Goal: Task Accomplishment & Management: Use online tool/utility

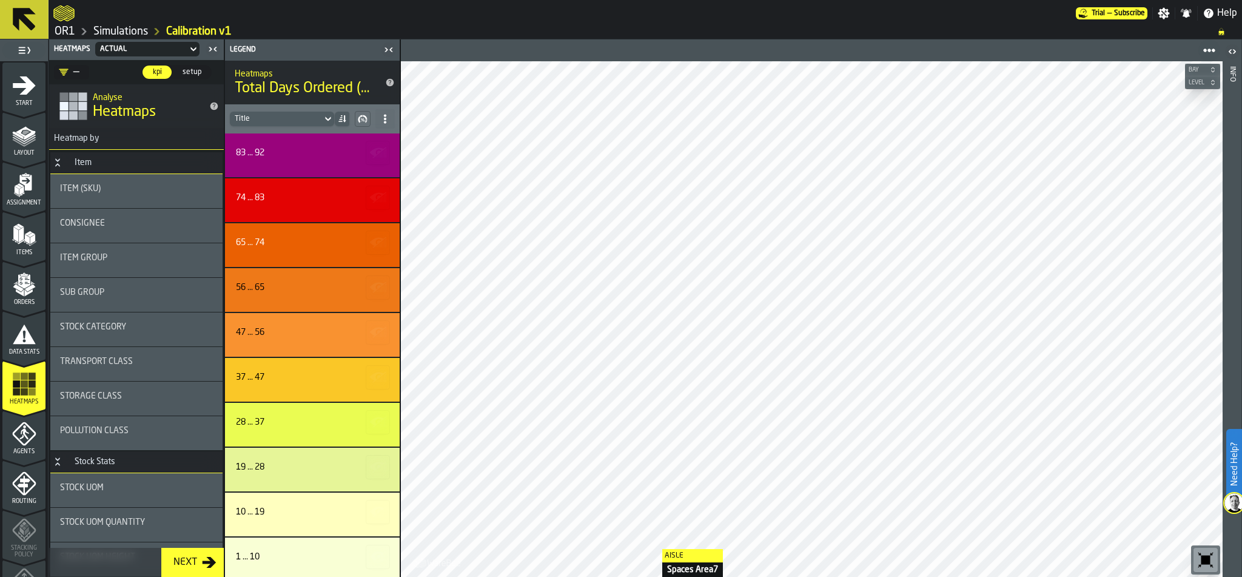
scroll to position [1098, 0]
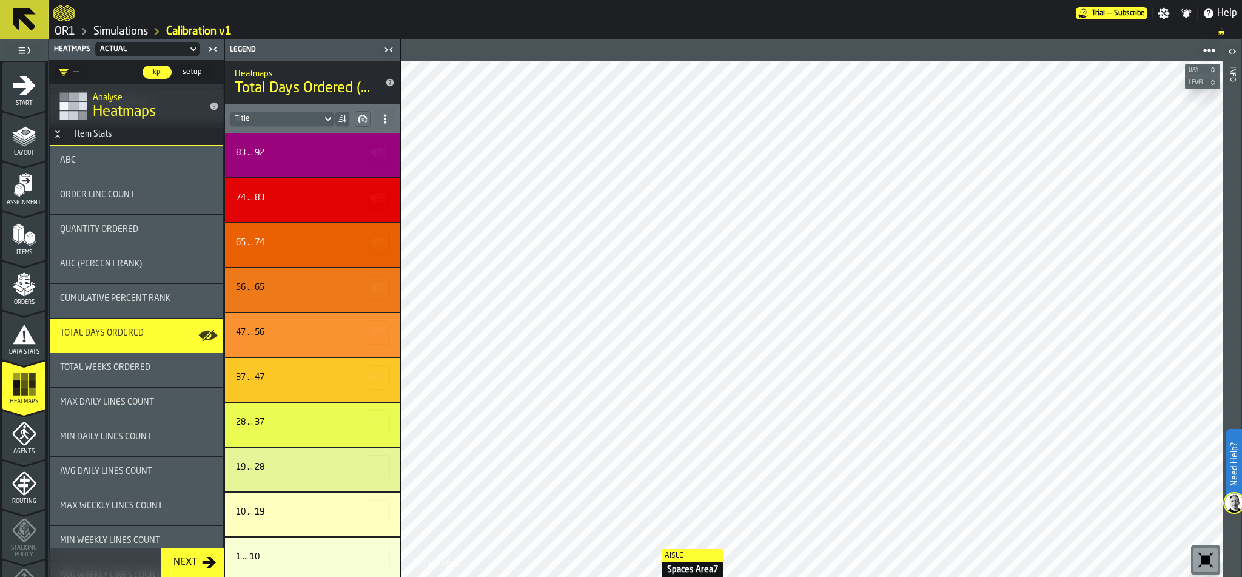
click at [67, 27] on link "OR1" at bounding box center [65, 31] width 21 height 13
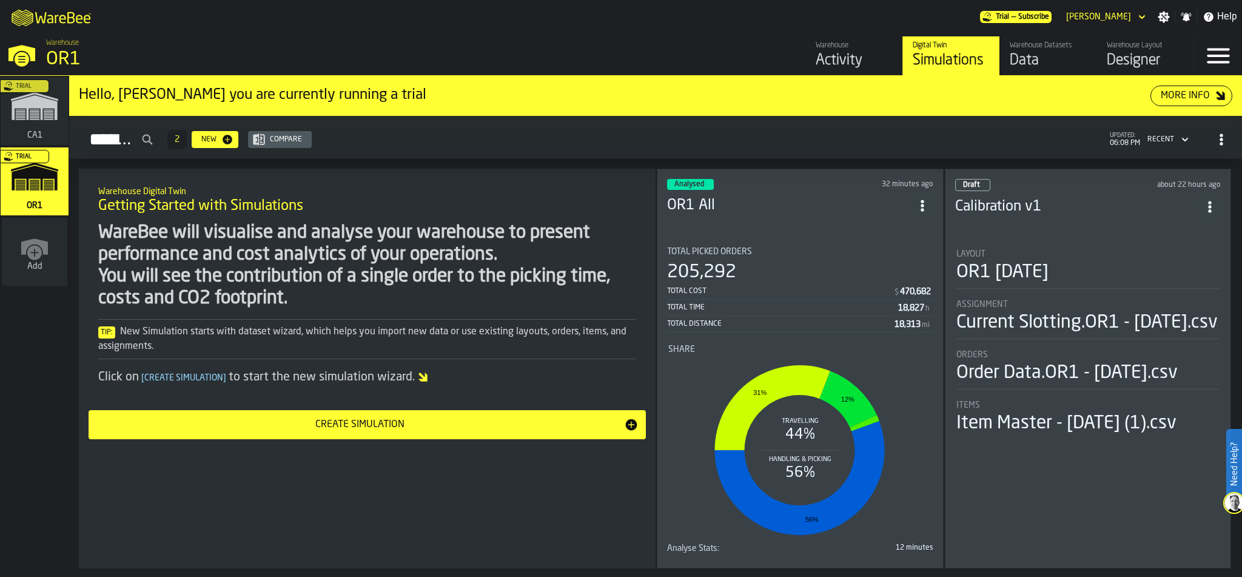
click at [759, 261] on div "205,292" at bounding box center [800, 272] width 266 height 22
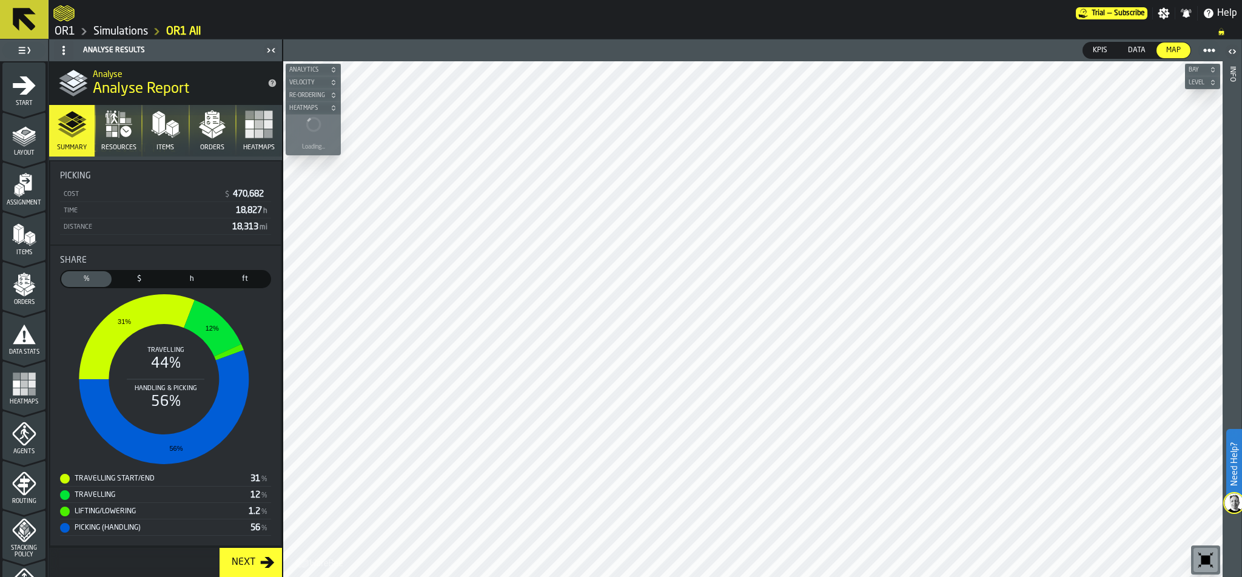
scroll to position [380, 0]
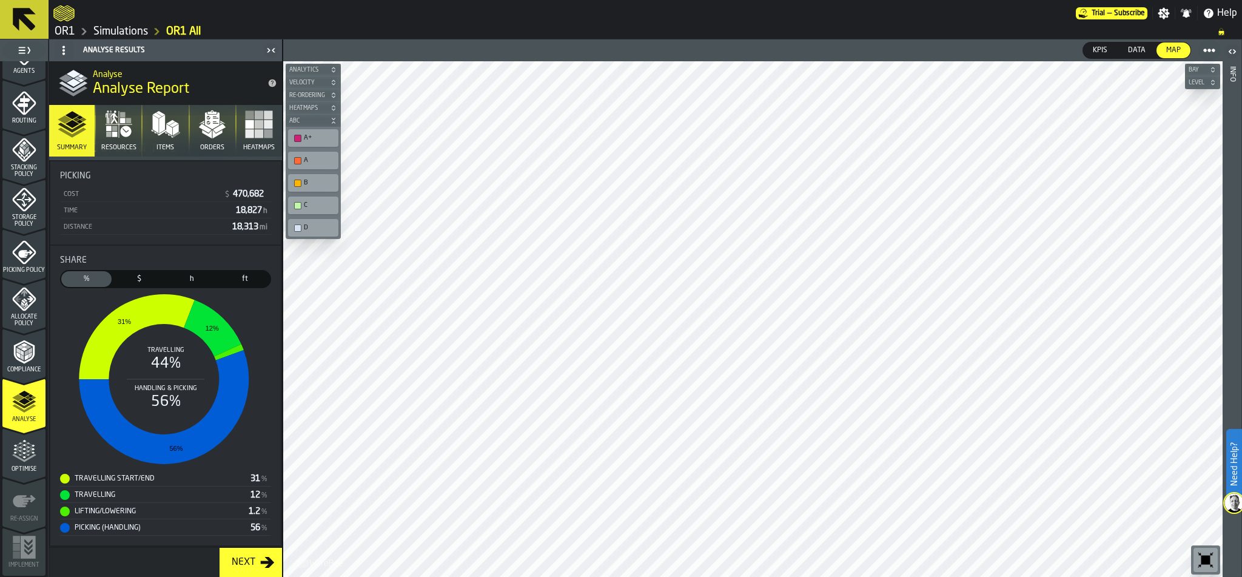
click at [24, 466] on span "Optimise" at bounding box center [23, 469] width 43 height 7
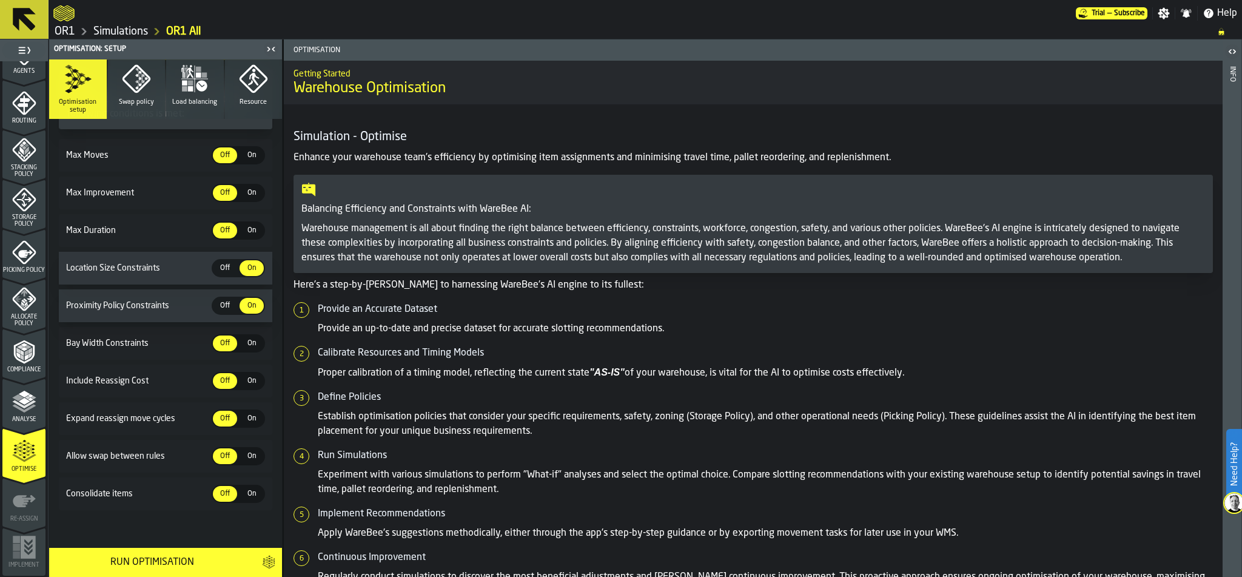
scroll to position [0, 0]
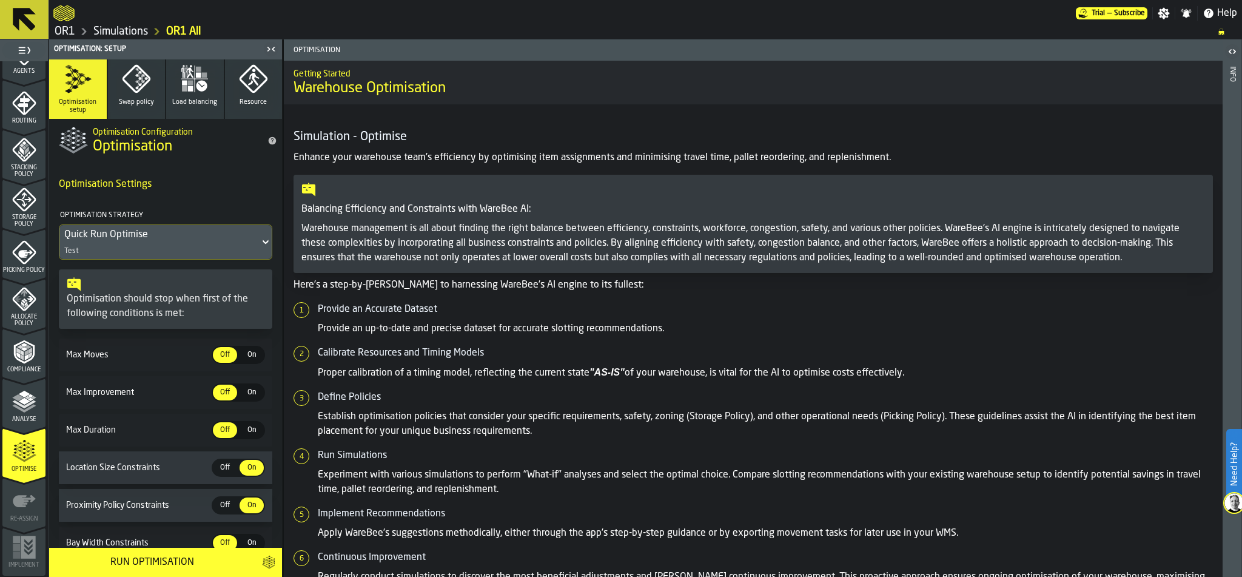
click at [106, 31] on link "Simulations" at bounding box center [120, 31] width 55 height 13
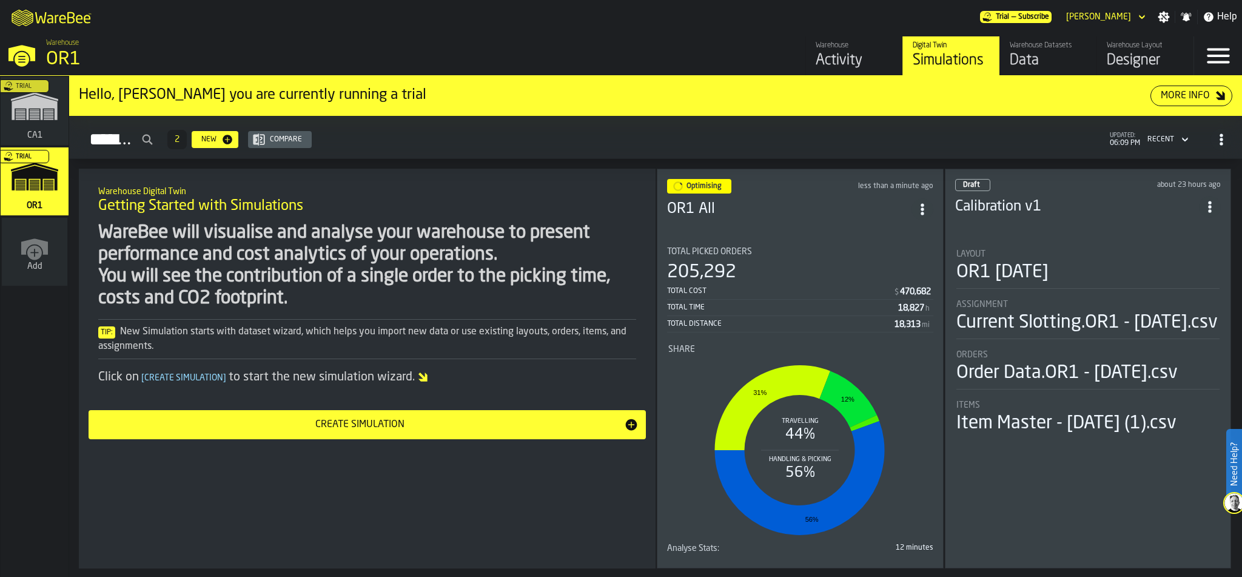
click at [821, 256] on div "Total Picked Orders 205,292 Total Cost $ 470,682 Total Time 18,827 h Total Dist…" at bounding box center [800, 290] width 266 height 86
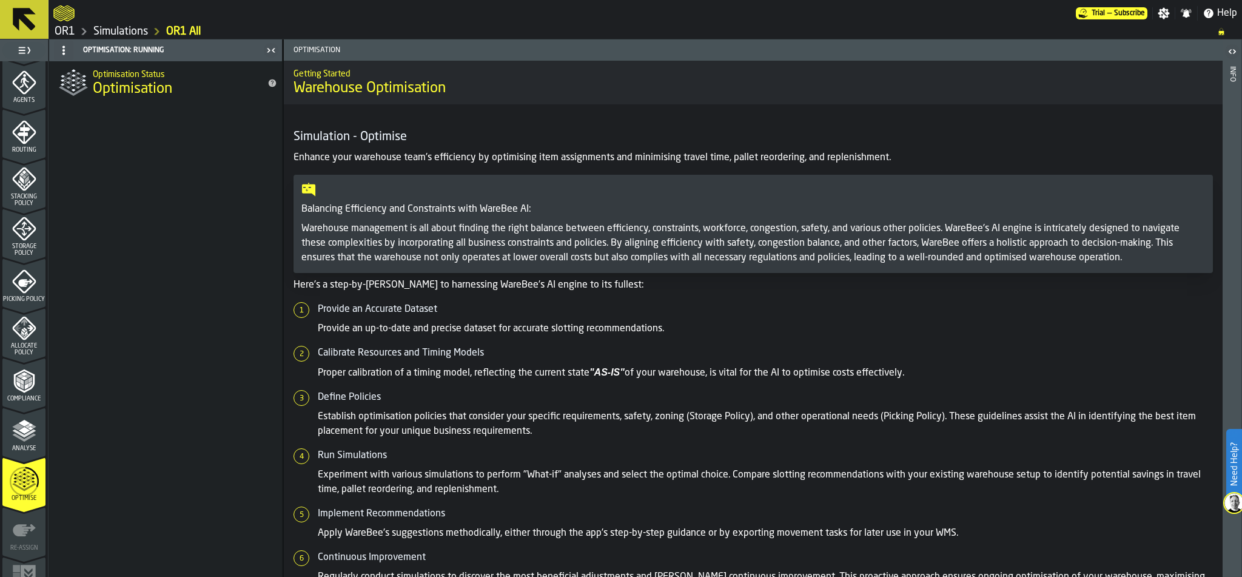
scroll to position [380, 0]
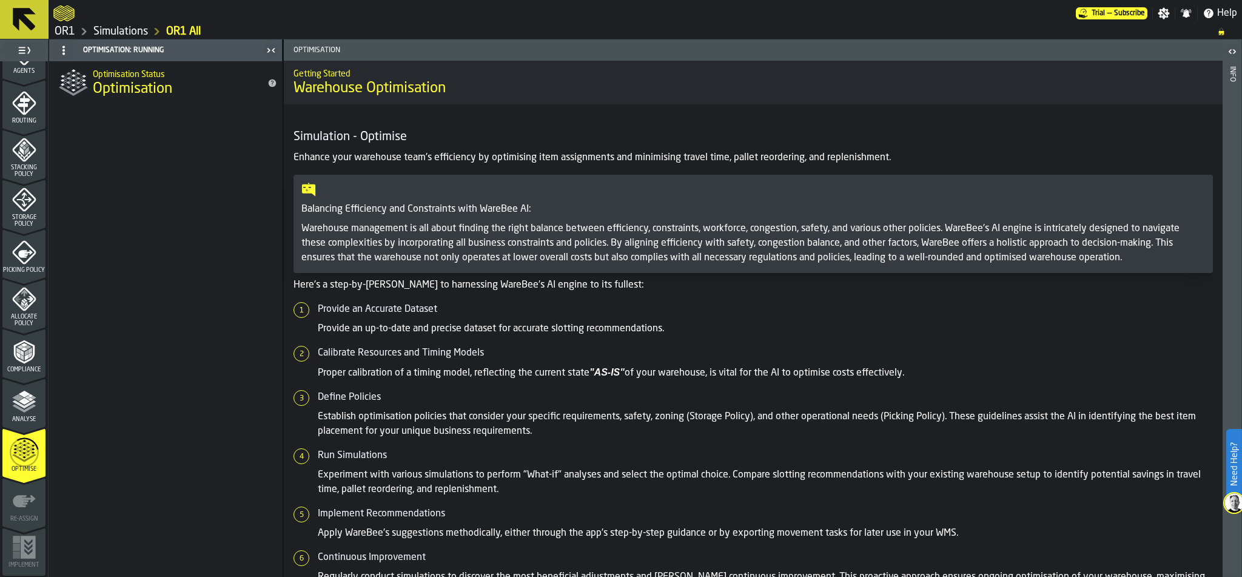
click at [18, 437] on icon "menu Optimise" at bounding box center [24, 452] width 29 height 48
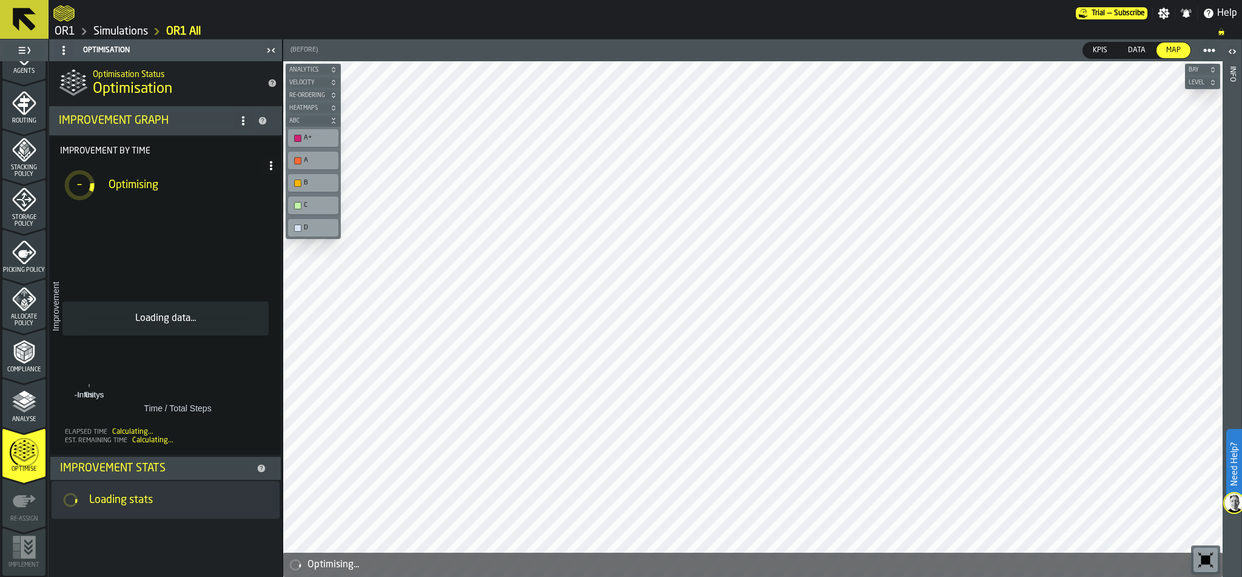
click at [15, 408] on icon "menu Analyse" at bounding box center [24, 401] width 24 height 24
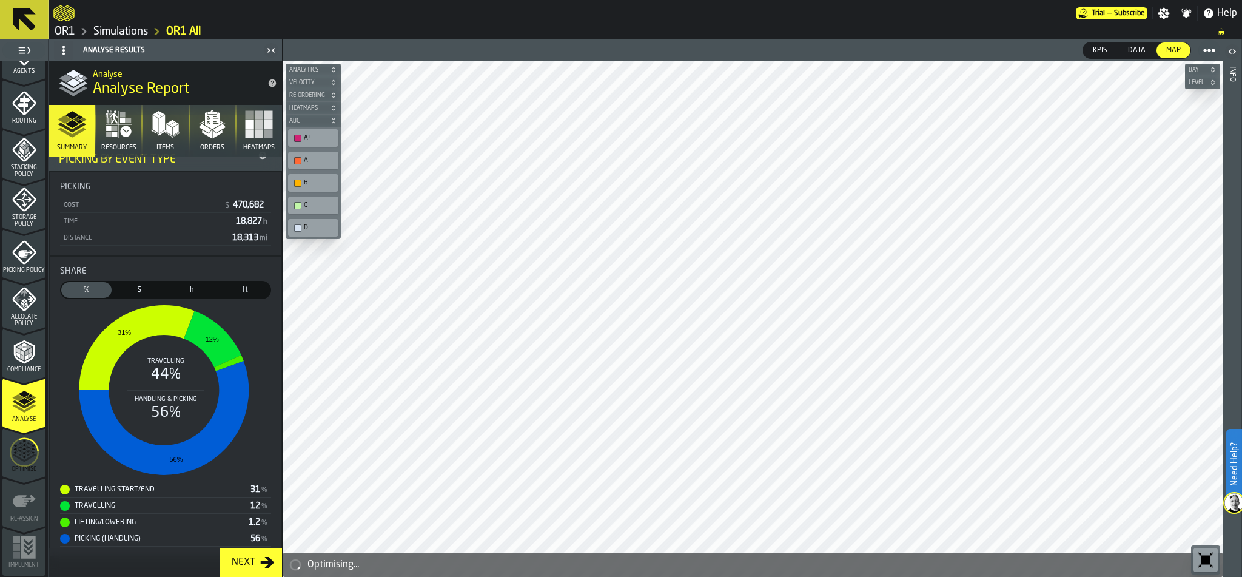
scroll to position [241, 0]
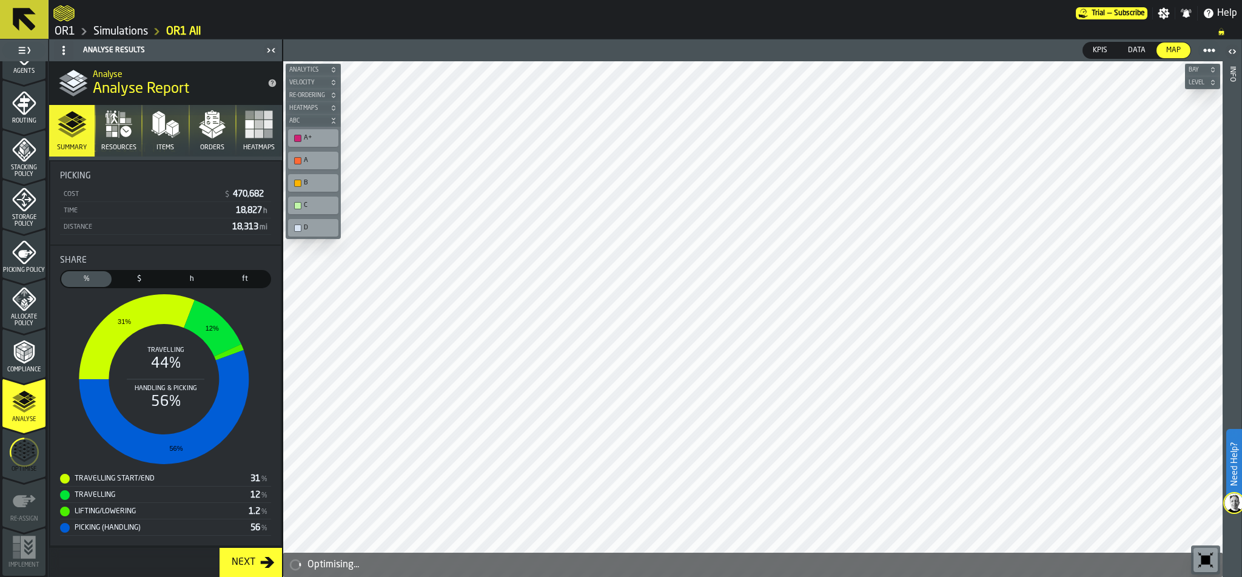
click at [19, 444] on icon "menu Optimise" at bounding box center [24, 452] width 29 height 48
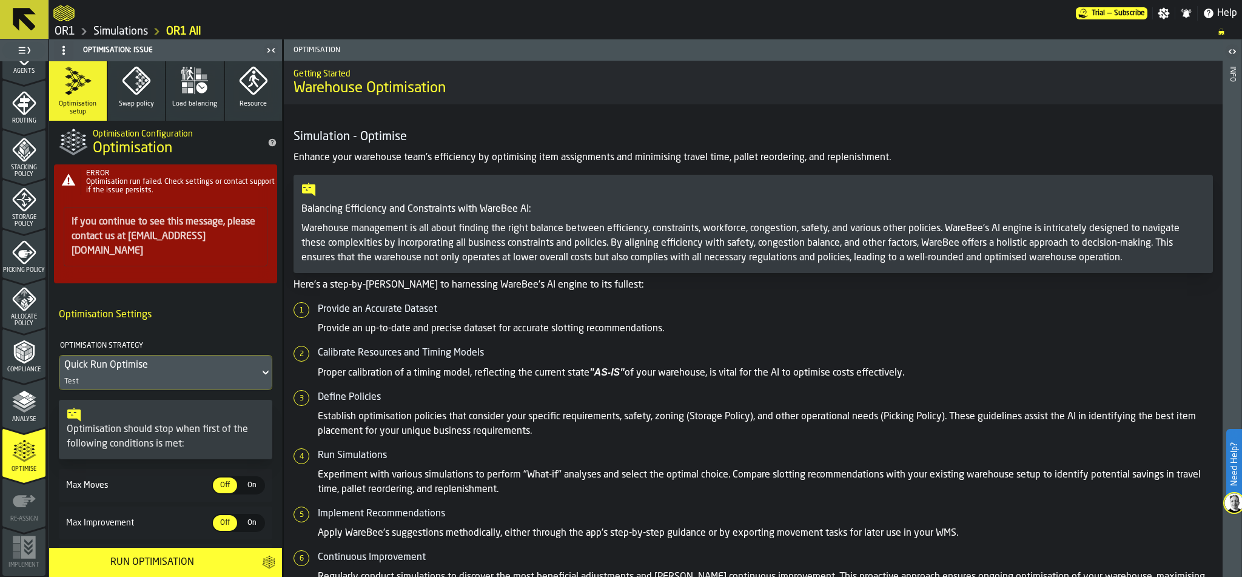
scroll to position [0, 0]
click at [115, 34] on link "Simulations" at bounding box center [120, 31] width 55 height 13
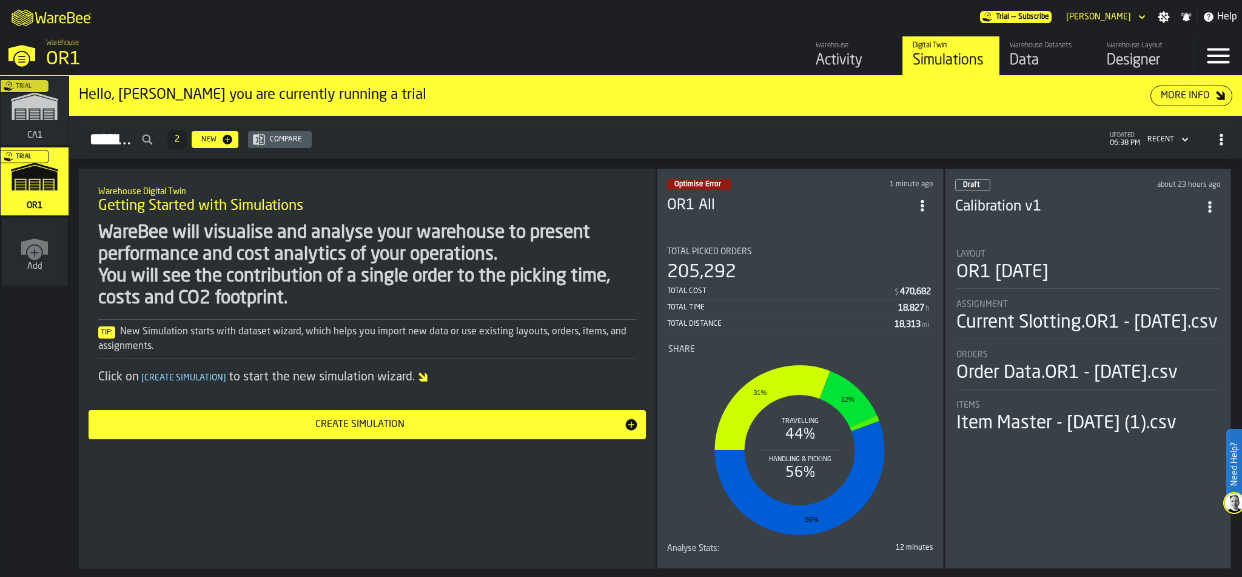
click at [774, 263] on div "205,292" at bounding box center [800, 272] width 266 height 22
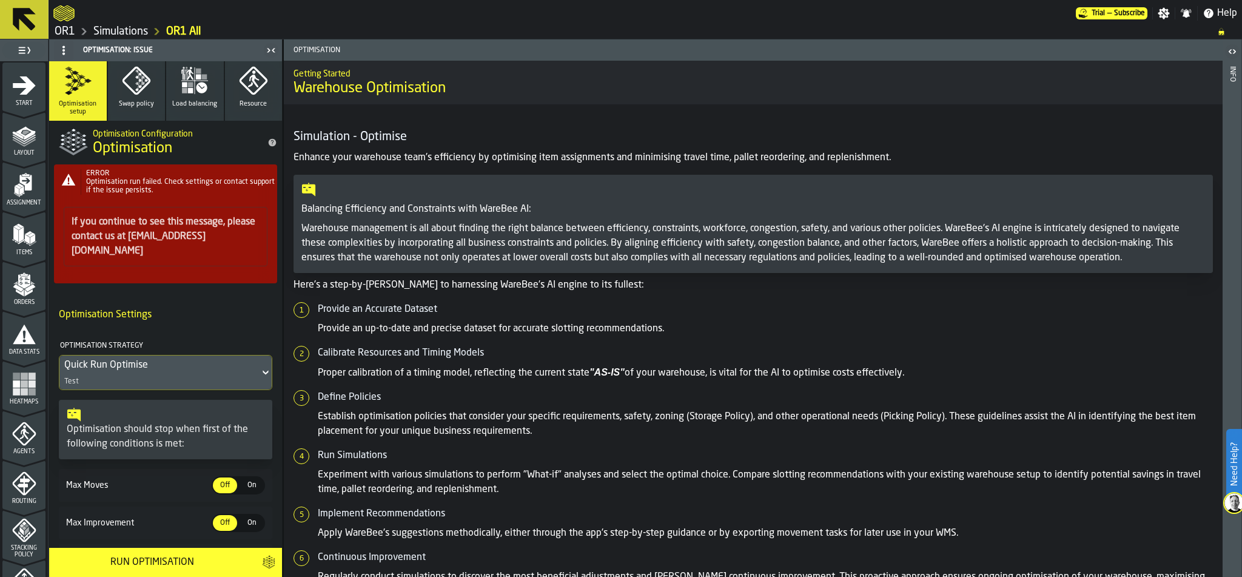
click at [21, 539] on icon "menu Stacking Policy" at bounding box center [24, 530] width 24 height 24
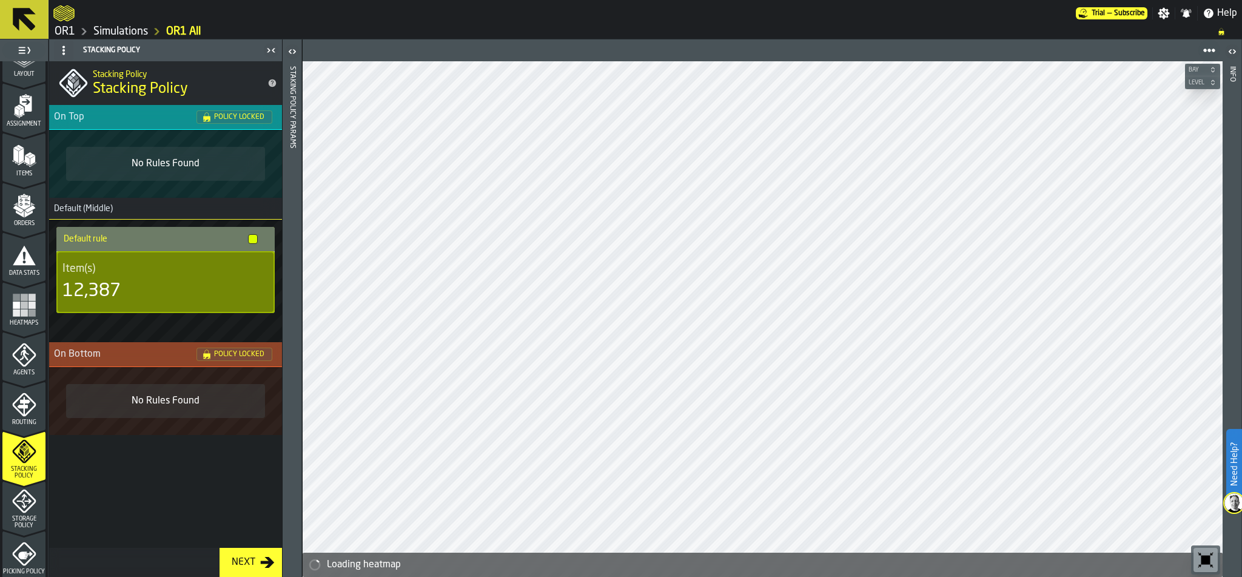
scroll to position [79, 0]
click at [25, 509] on icon "menu Storage Policy" at bounding box center [24, 500] width 24 height 24
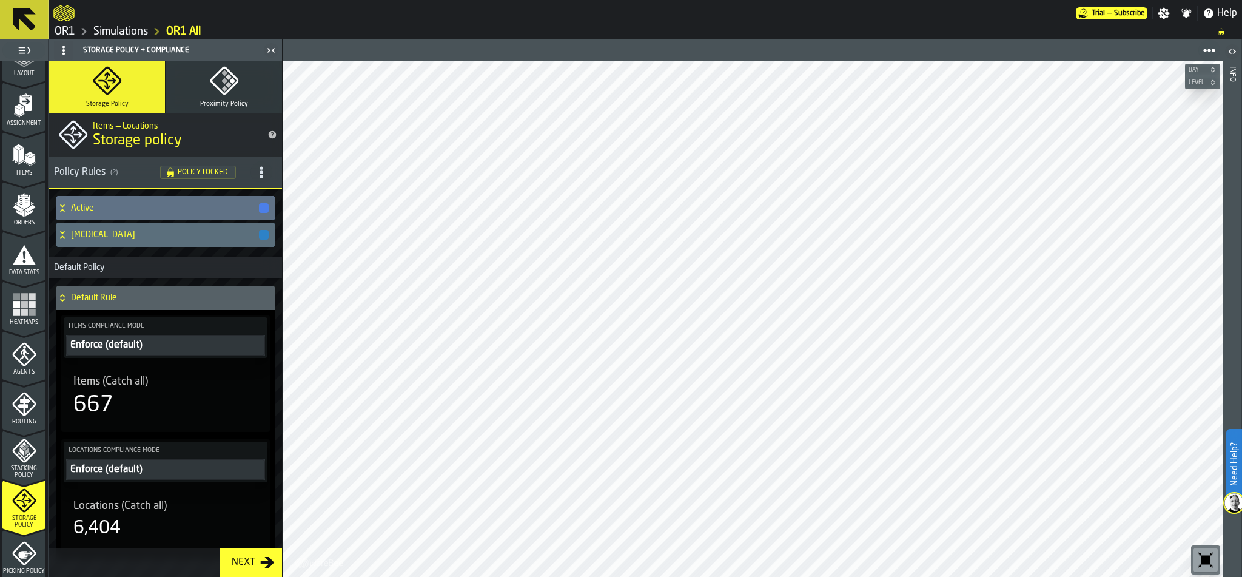
click at [61, 203] on icon at bounding box center [62, 208] width 12 height 10
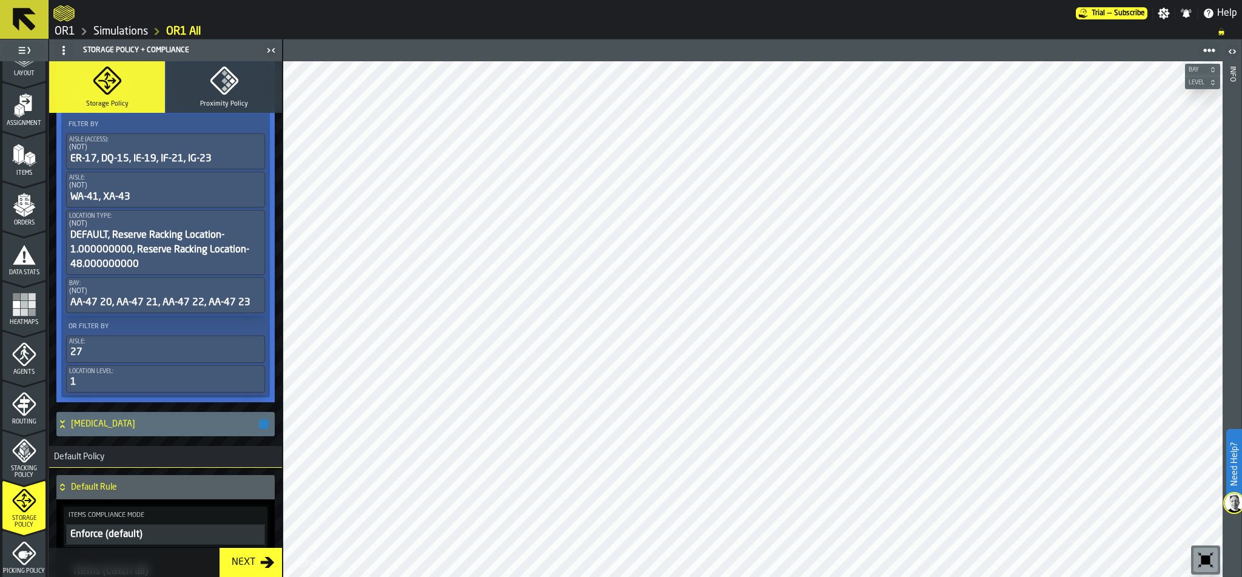
scroll to position [337, 0]
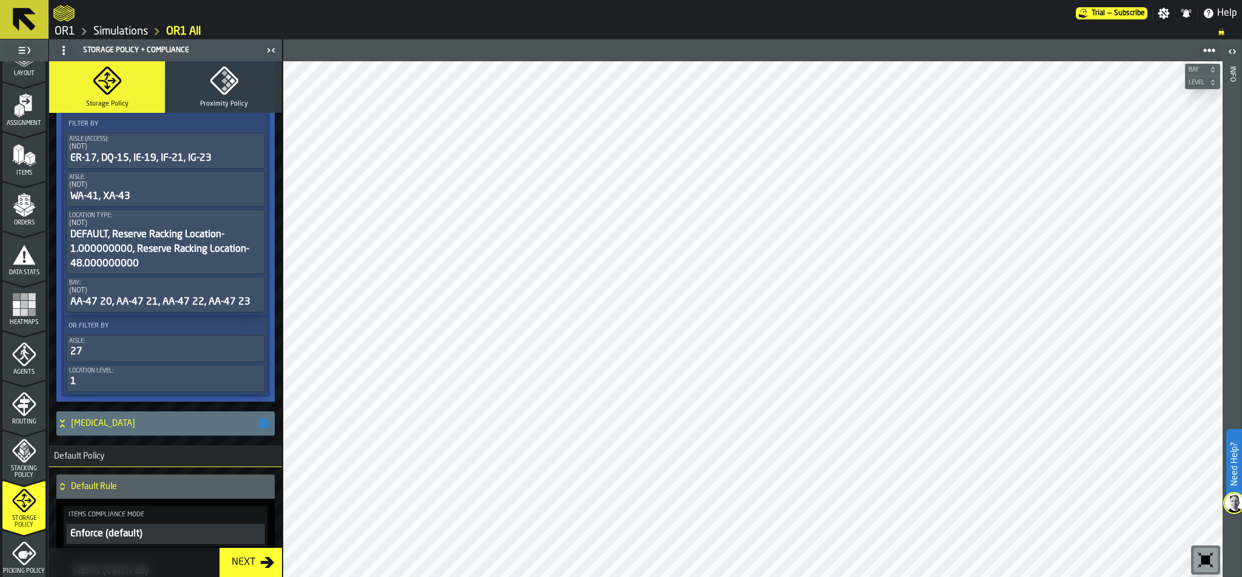
click at [176, 428] on h4 "[MEDICAL_DATA]" at bounding box center [164, 423] width 187 height 10
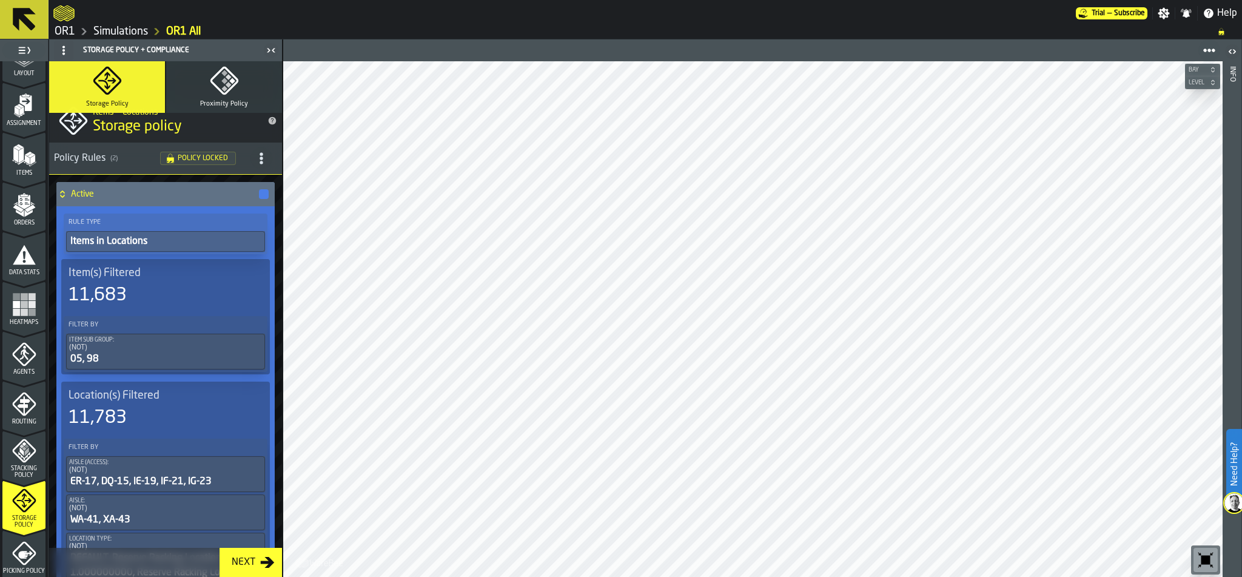
scroll to position [0, 0]
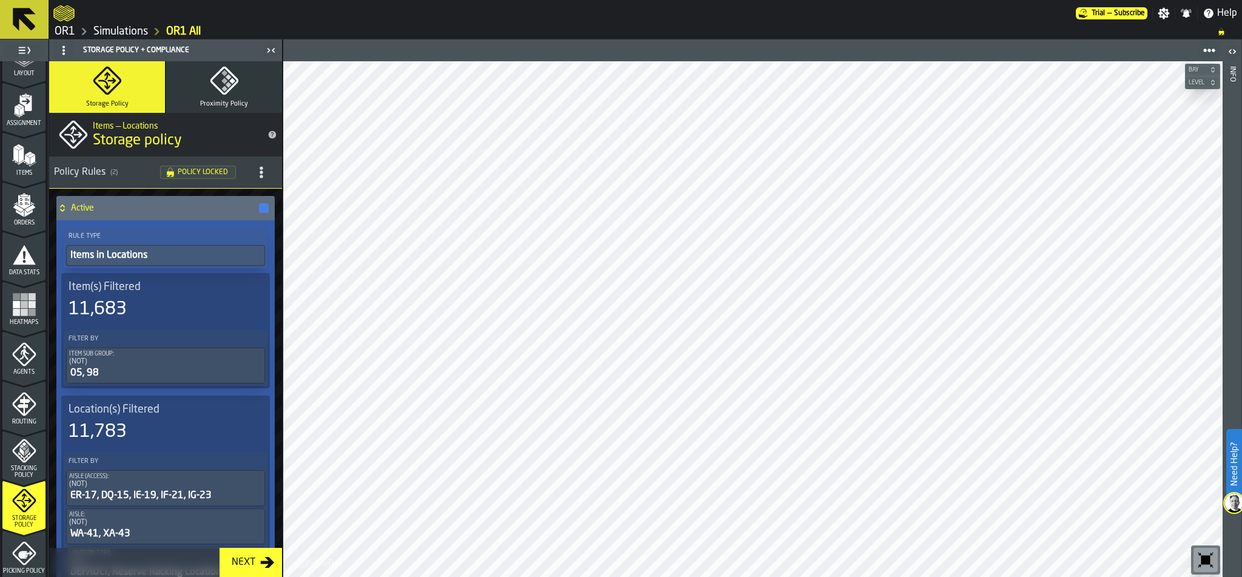
click at [223, 67] on icon "button" at bounding box center [224, 80] width 29 height 29
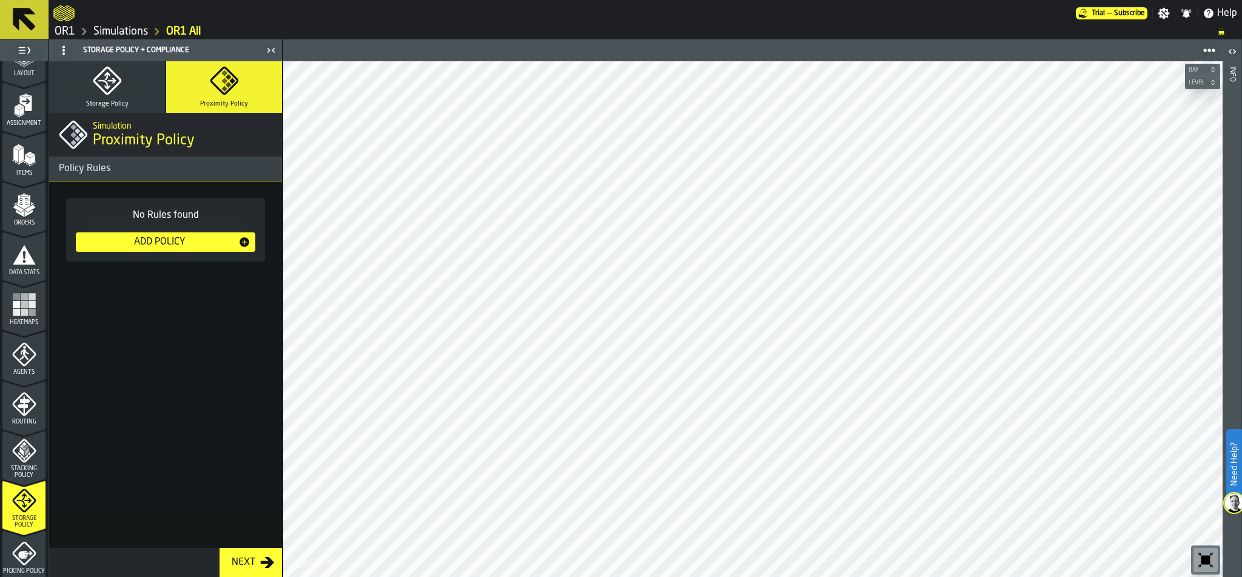
click at [105, 87] on icon "button" at bounding box center [107, 81] width 18 height 18
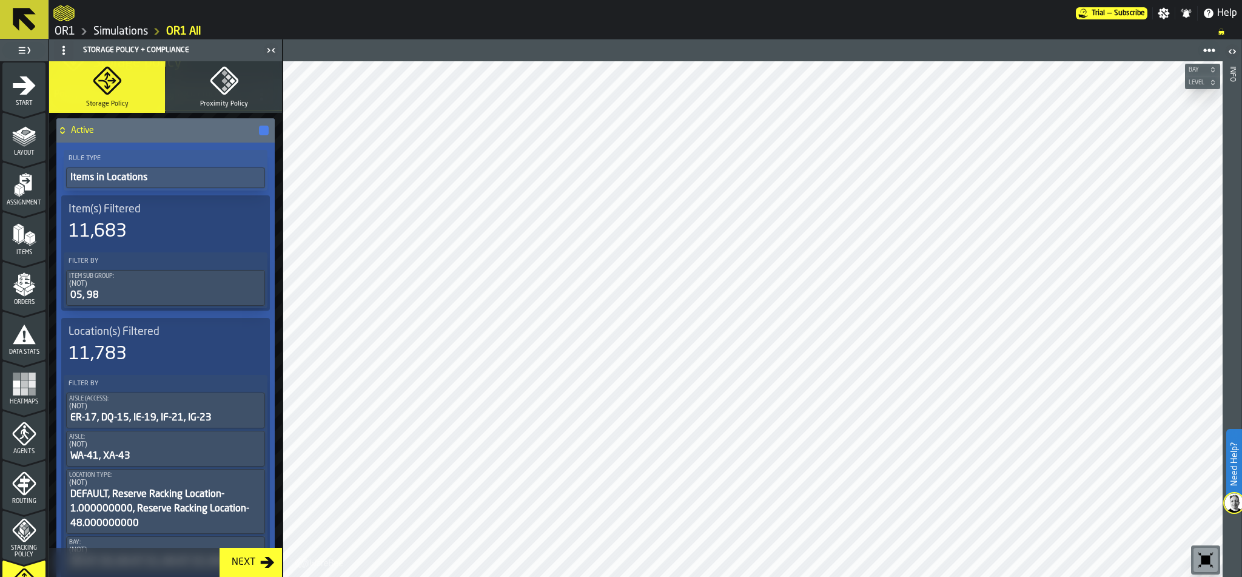
scroll to position [380, 0]
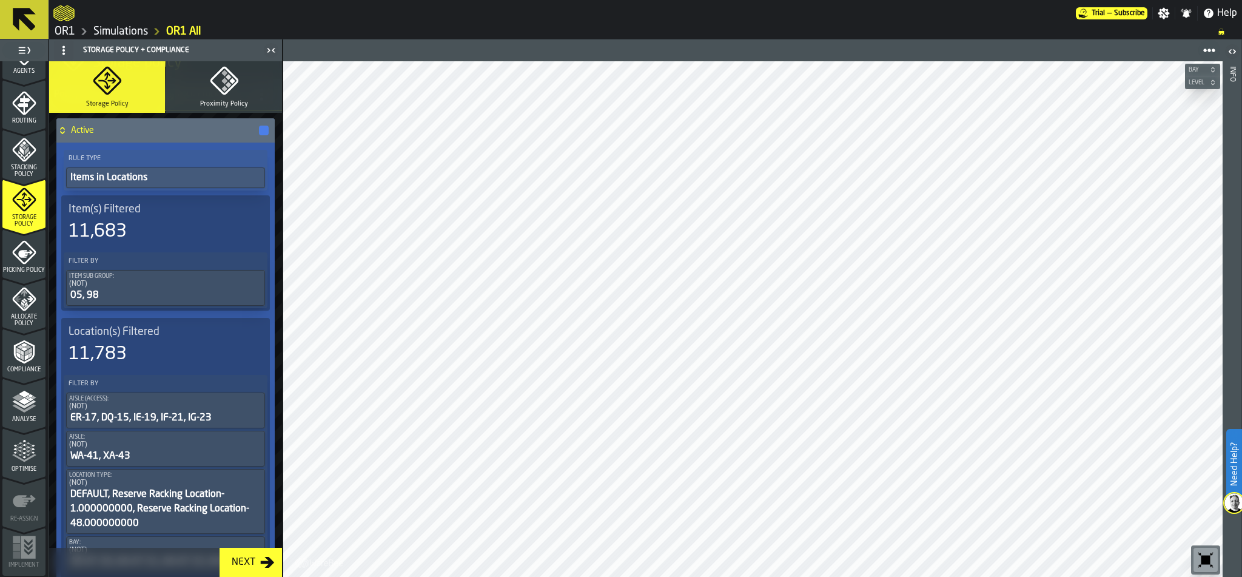
click at [57, 32] on link "OR1" at bounding box center [65, 31] width 21 height 13
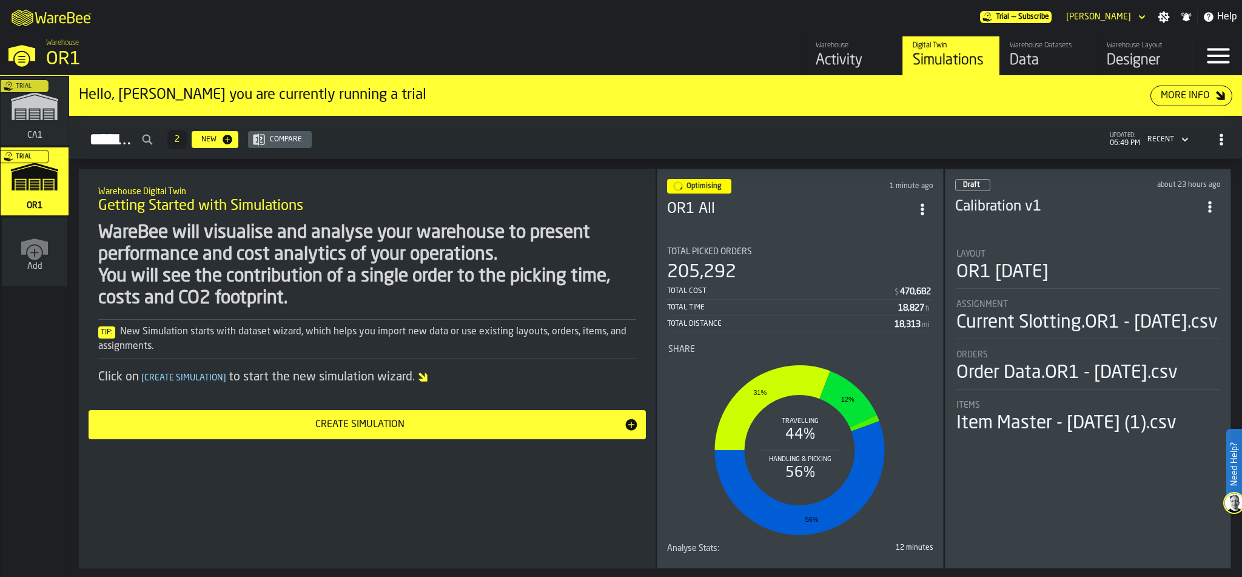
click at [851, 218] on header "Optimising 1 minute ago OR1 All" at bounding box center [800, 203] width 266 height 49
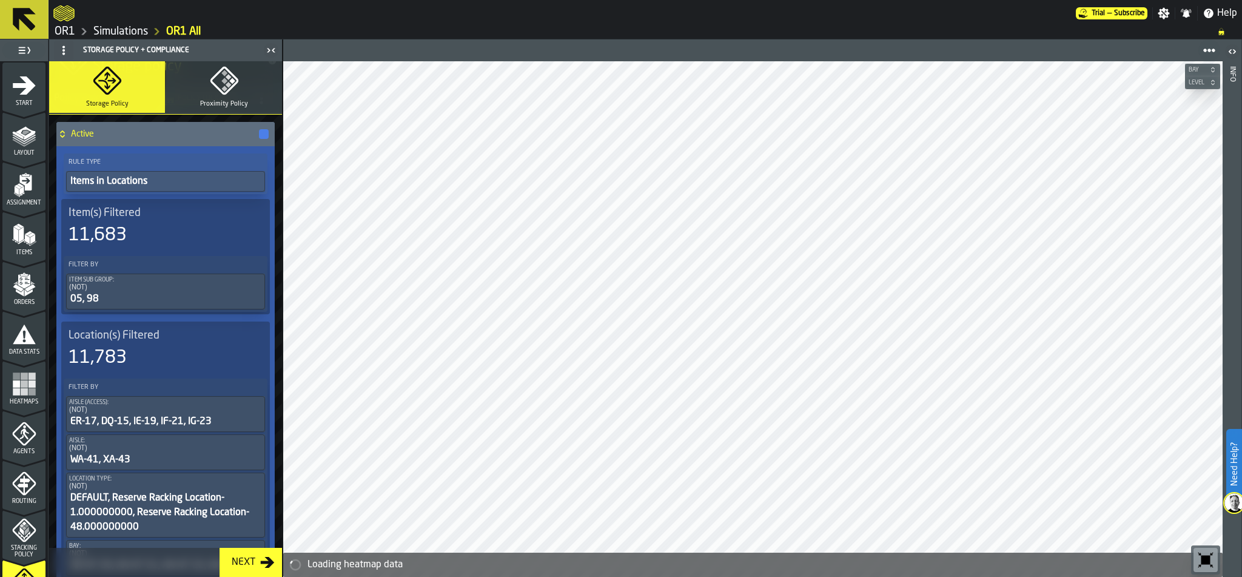
scroll to position [380, 0]
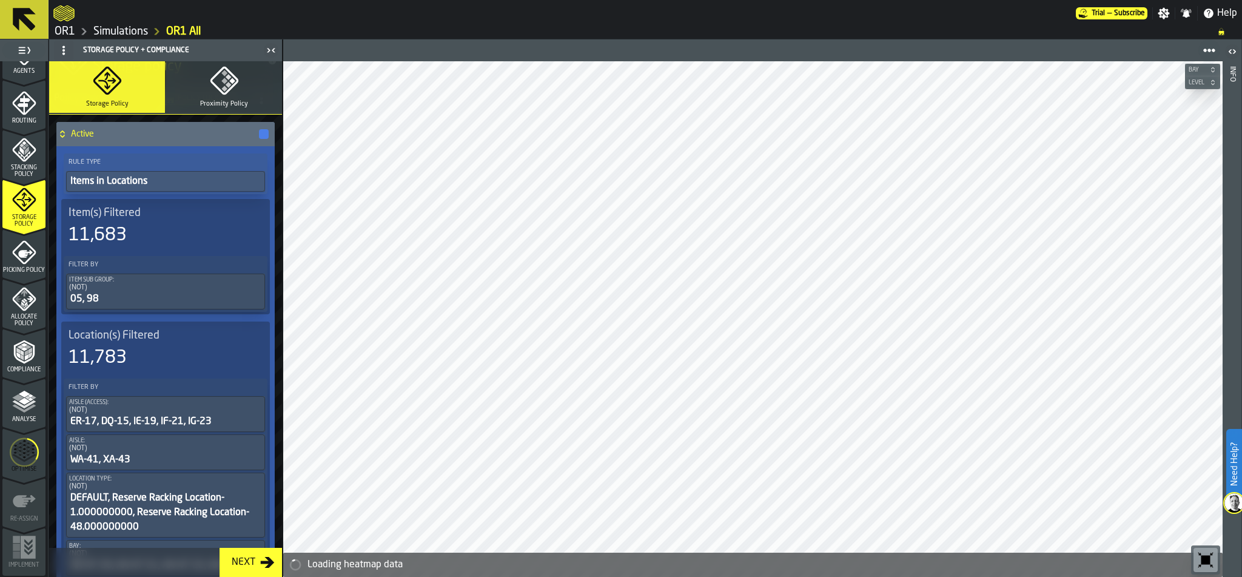
click at [16, 455] on icon "menu Optimise" at bounding box center [24, 452] width 29 height 48
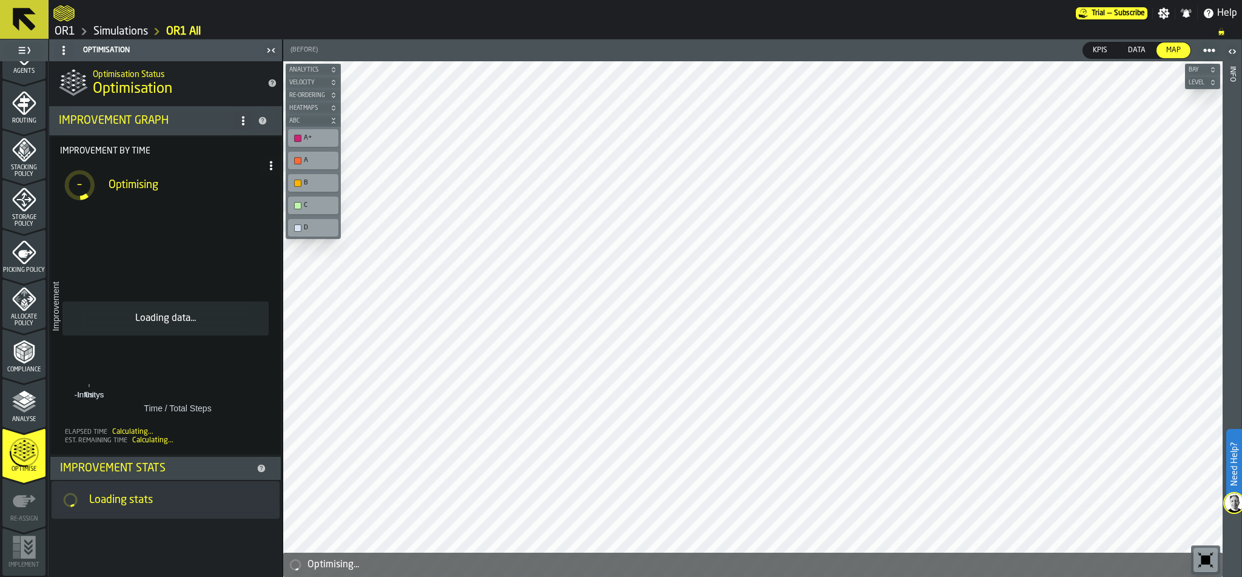
click at [71, 27] on link "OR1" at bounding box center [65, 31] width 21 height 13
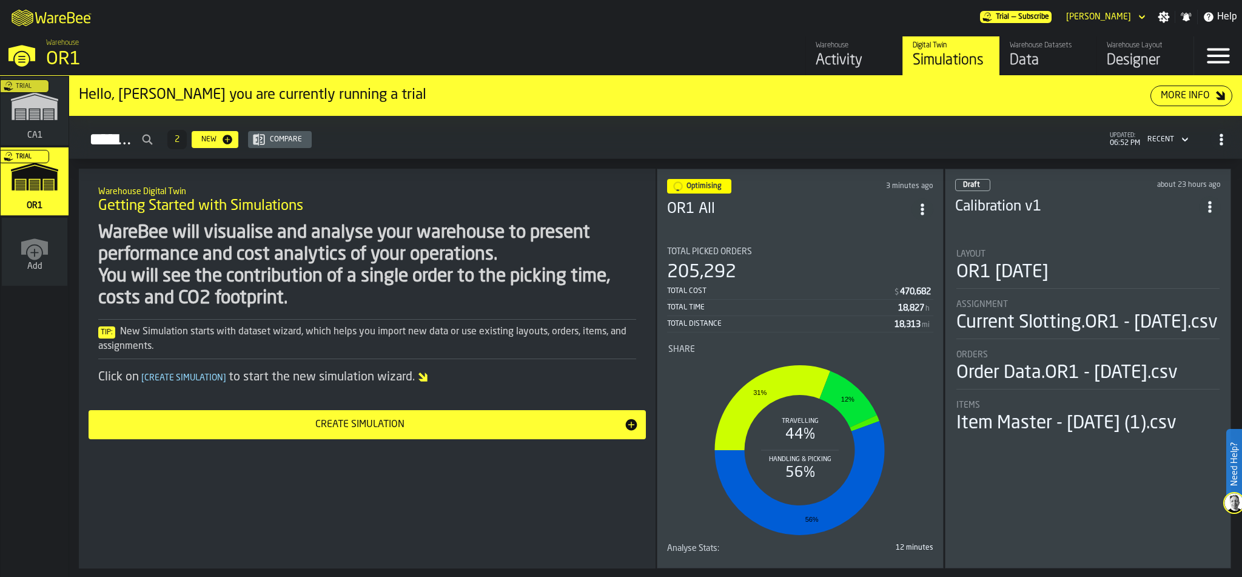
click at [809, 268] on div "205,292" at bounding box center [800, 272] width 266 height 22
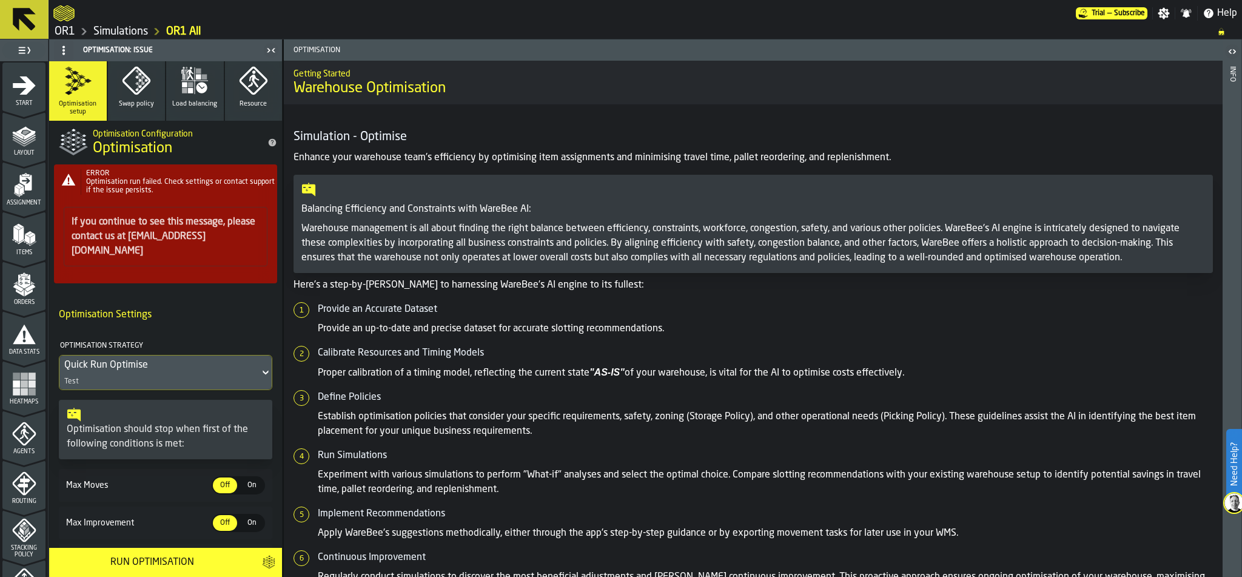
click at [102, 30] on link "Simulations" at bounding box center [120, 31] width 55 height 13
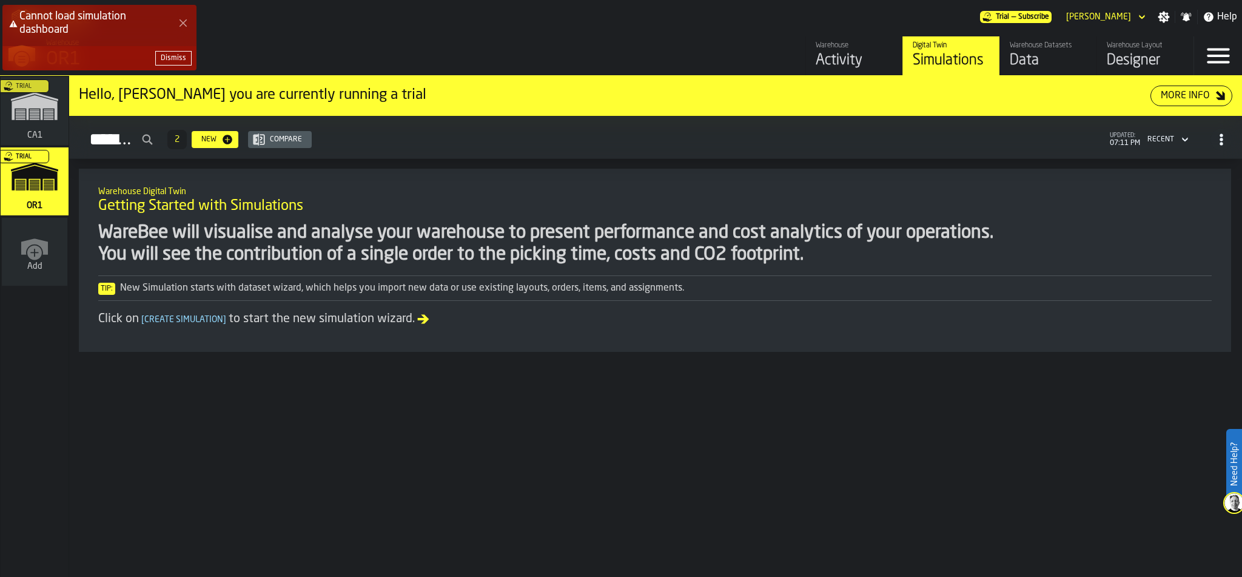
click at [167, 61] on div "Dismiss" at bounding box center [173, 58] width 25 height 8
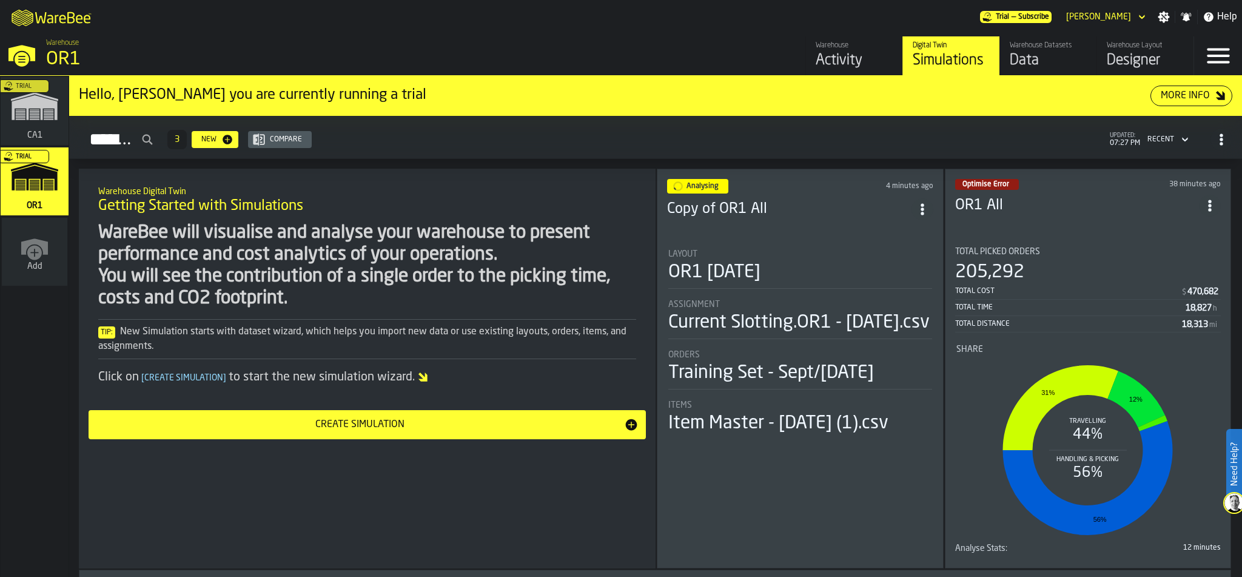
click at [812, 253] on div "Layout" at bounding box center [800, 254] width 264 height 10
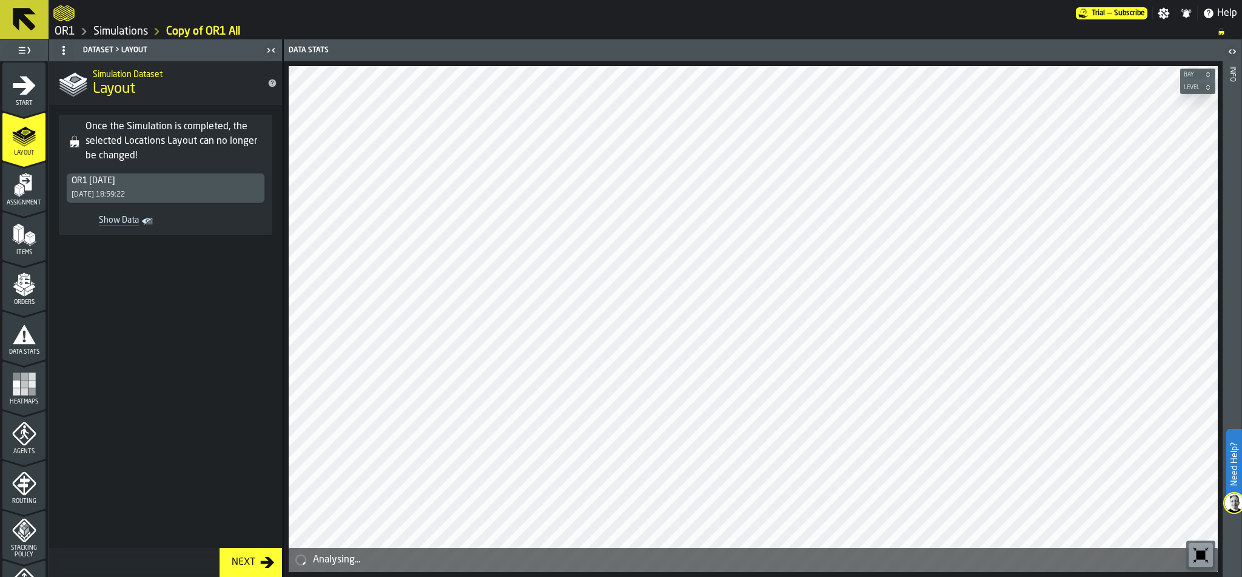
click at [107, 32] on link "Simulations" at bounding box center [120, 31] width 55 height 13
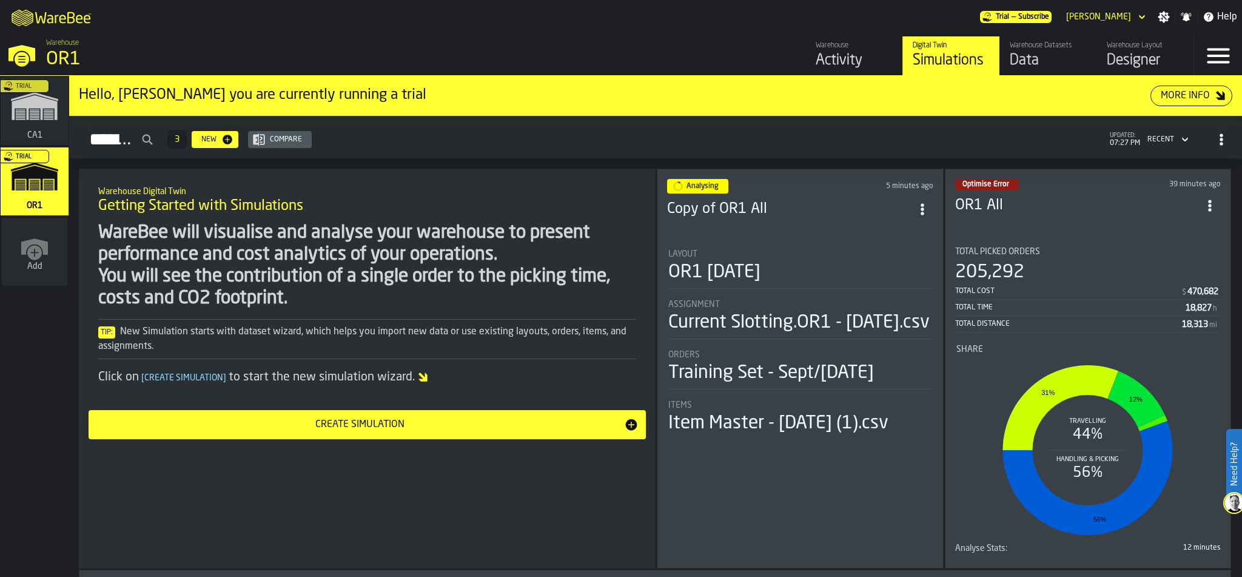
click at [1070, 287] on div "Total Cost" at bounding box center [1068, 291] width 226 height 8
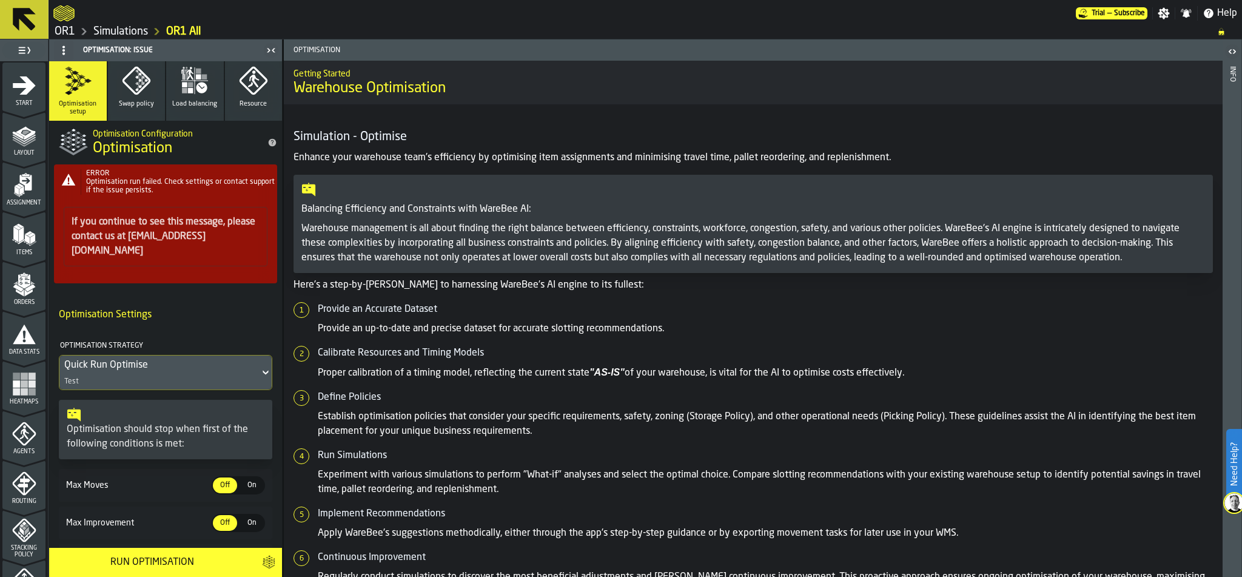
click at [70, 30] on link "OR1" at bounding box center [65, 31] width 21 height 13
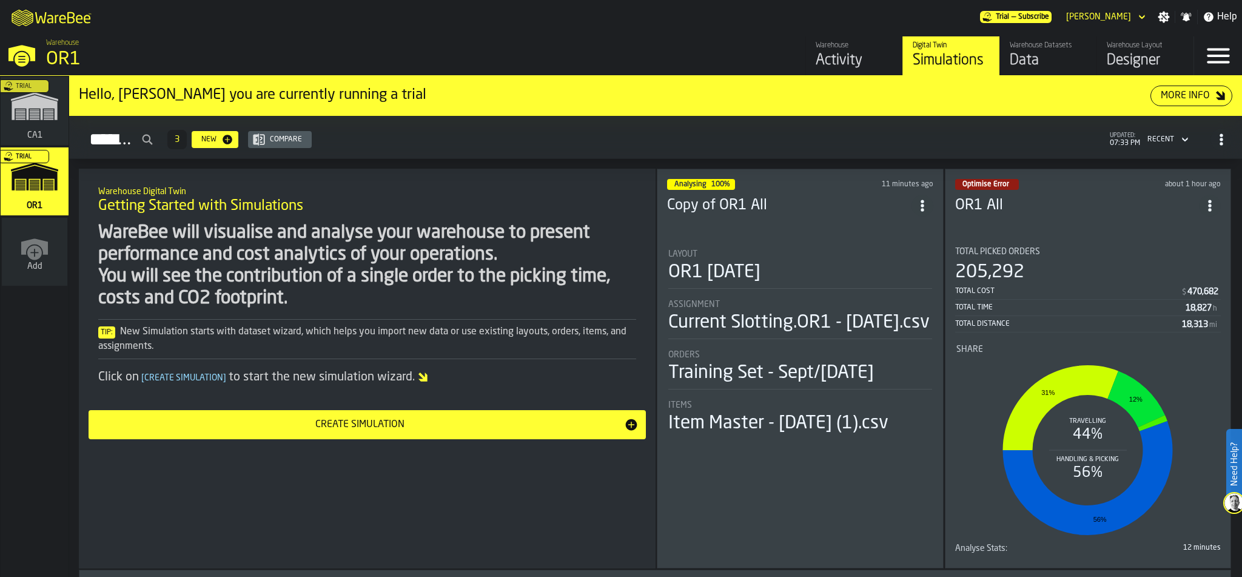
click at [821, 249] on div "Layout" at bounding box center [800, 254] width 264 height 10
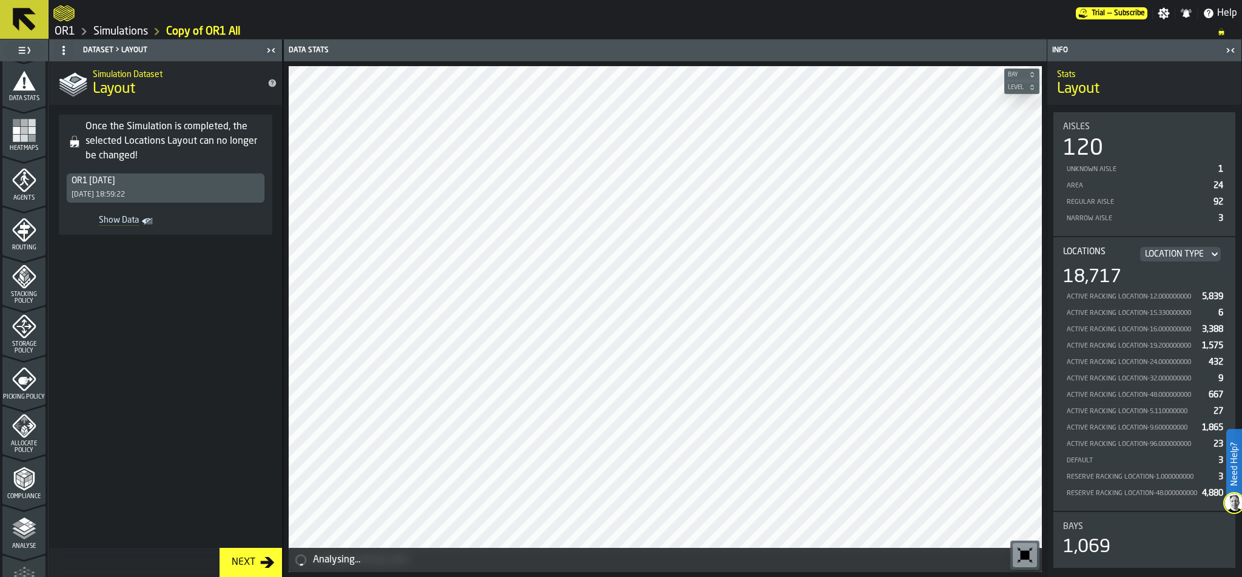
scroll to position [380, 0]
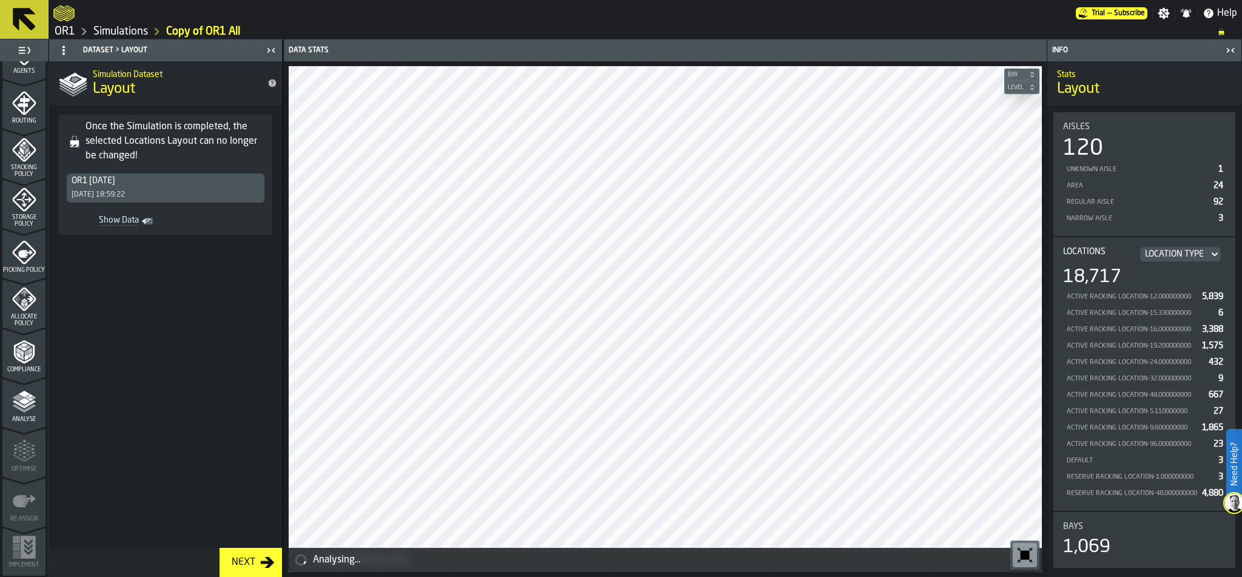
click at [22, 407] on polyline "menu Analyse" at bounding box center [24, 404] width 24 height 8
